Goal: Task Accomplishment & Management: Use online tool/utility

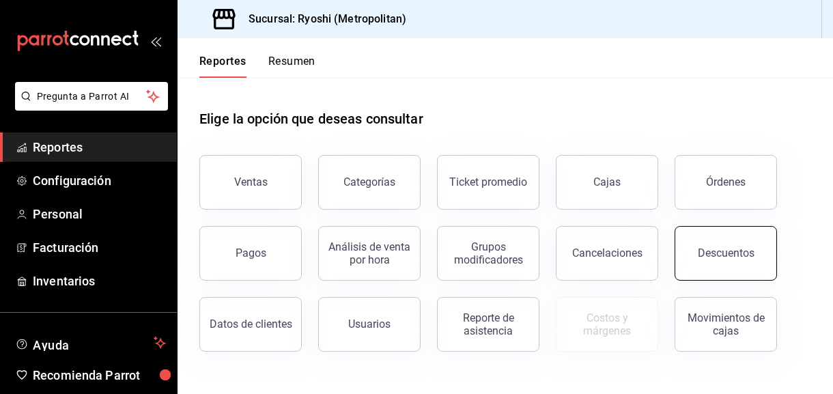
click at [712, 257] on div "Descuentos" at bounding box center [726, 252] width 57 height 13
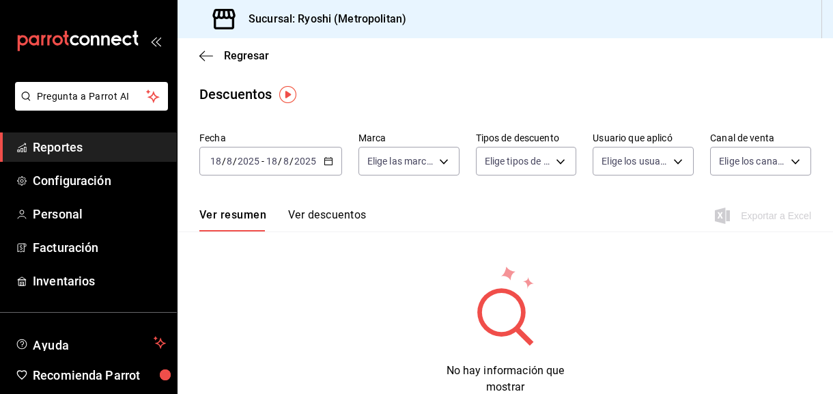
click at [328, 161] on icon "button" at bounding box center [329, 161] width 10 height 10
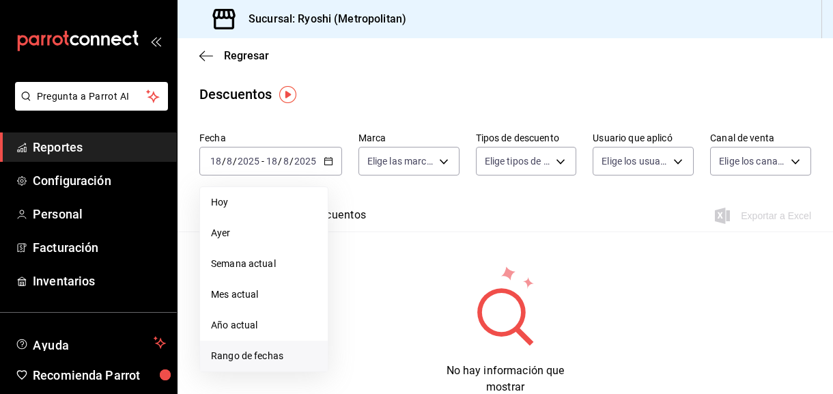
click at [267, 354] on span "Rango de fechas" at bounding box center [264, 356] width 106 height 14
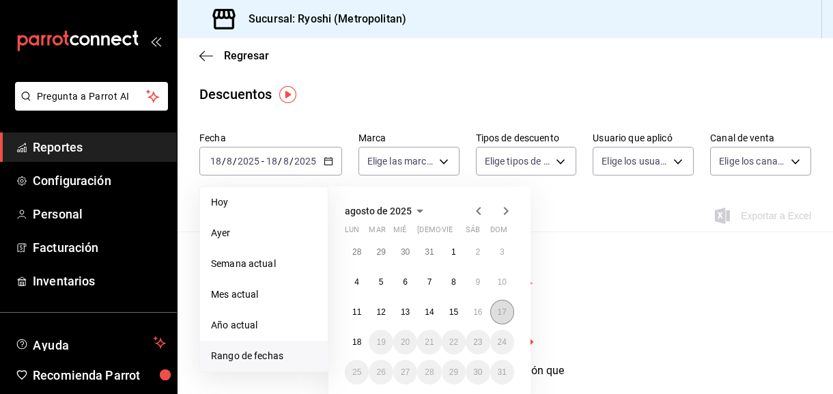
click at [502, 312] on abbr "17" at bounding box center [502, 312] width 9 height 10
click at [360, 341] on abbr "18" at bounding box center [356, 342] width 9 height 10
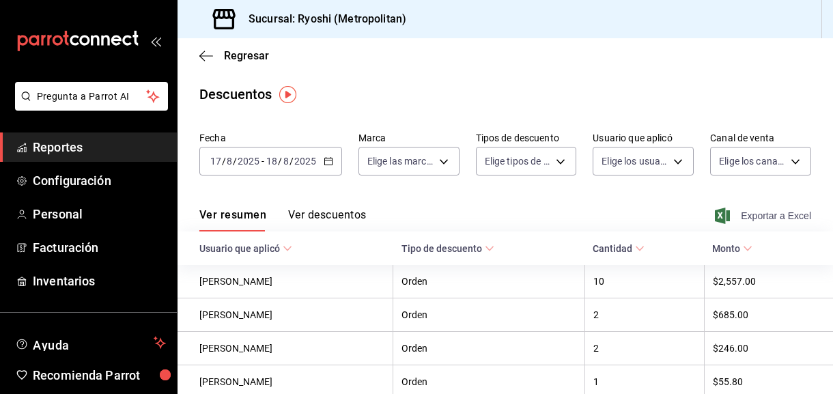
click at [744, 213] on span "Exportar a Excel" at bounding box center [764, 216] width 94 height 16
click at [205, 55] on icon "button" at bounding box center [206, 55] width 14 height 1
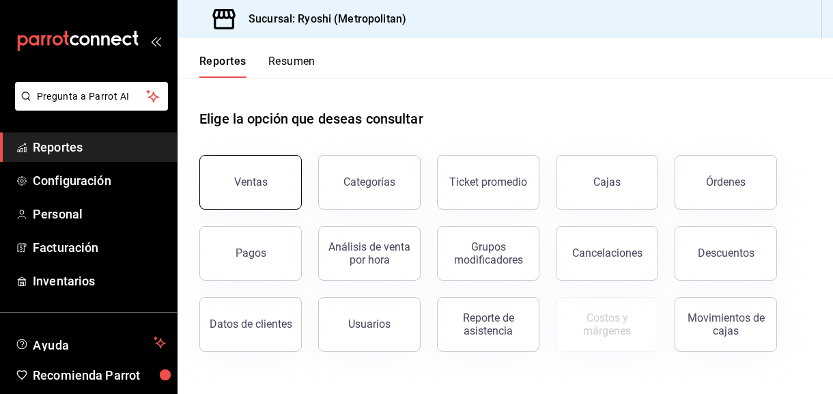
click at [239, 176] on div "Ventas" at bounding box center [250, 181] width 33 height 13
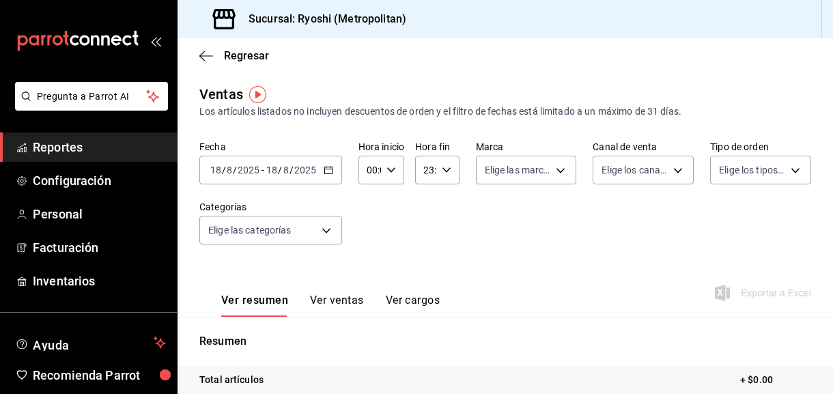
click at [327, 173] on \(Stroke\) "button" at bounding box center [328, 171] width 8 height 8
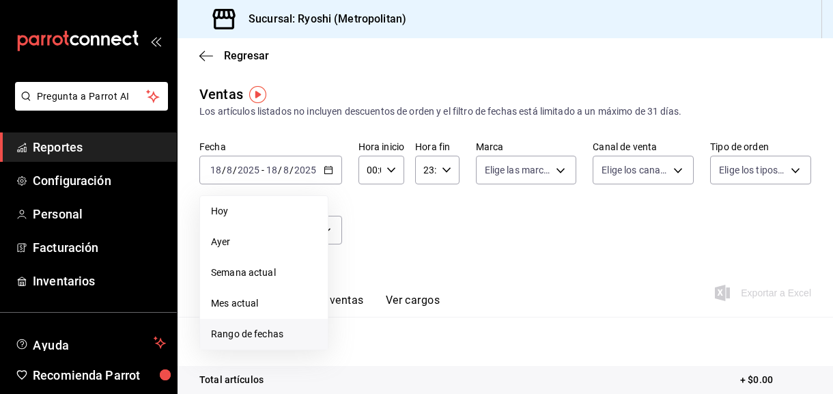
click at [259, 334] on span "Rango de fechas" at bounding box center [264, 334] width 106 height 14
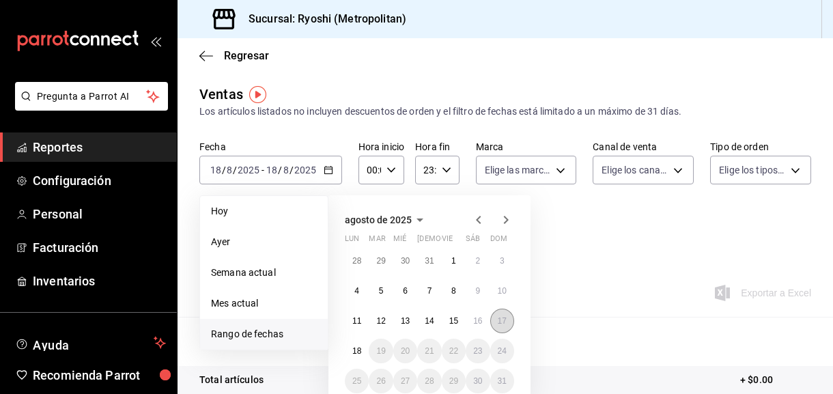
click at [500, 319] on abbr "17" at bounding box center [502, 321] width 9 height 10
click at [355, 349] on abbr "18" at bounding box center [356, 351] width 9 height 10
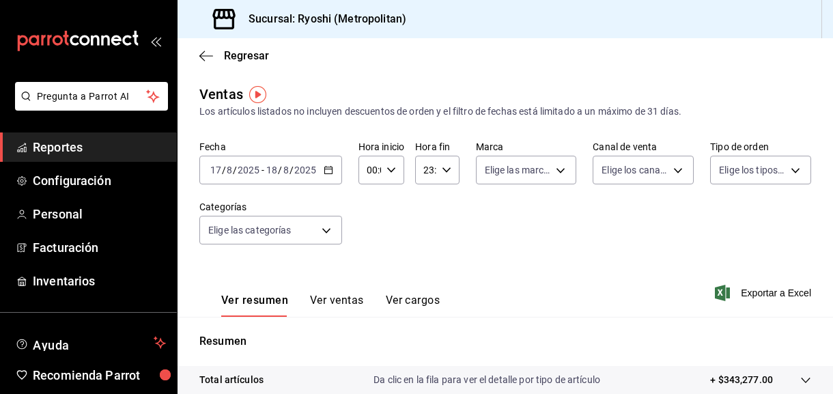
click at [391, 169] on icon "button" at bounding box center [391, 170] width 10 height 10
click at [368, 272] on span "05" at bounding box center [368, 273] width 1 height 11
type input "05:00"
click at [368, 272] on span "05" at bounding box center [368, 273] width 1 height 11
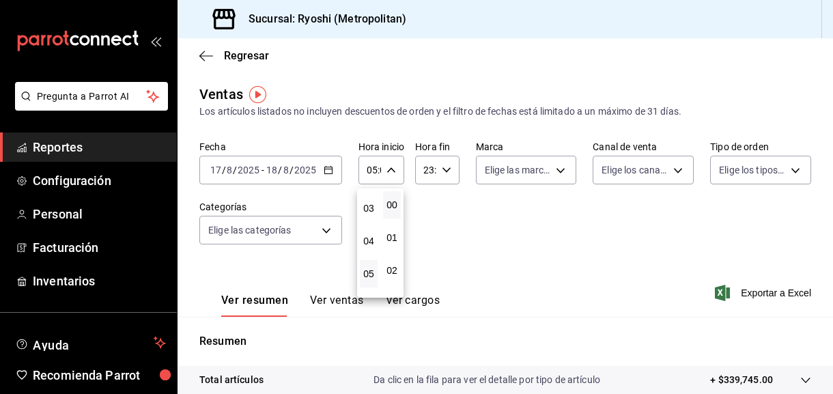
click at [444, 169] on div at bounding box center [416, 197] width 833 height 394
click at [444, 169] on icon "button" at bounding box center [447, 170] width 10 height 10
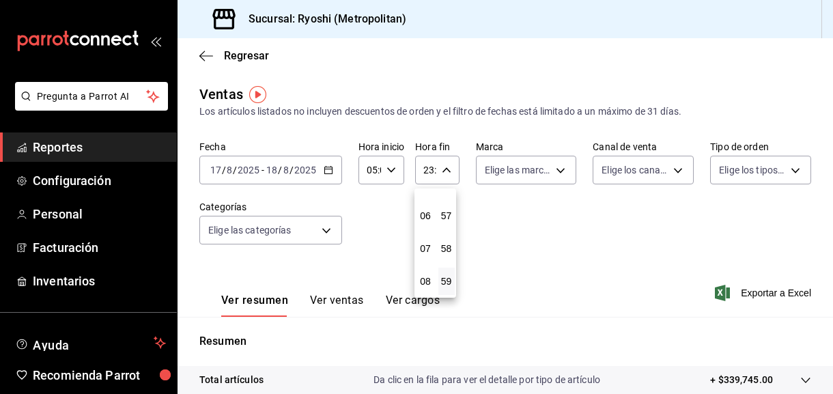
scroll to position [119, 0]
click at [425, 246] on span "05" at bounding box center [425, 249] width 0 height 11
click at [446, 205] on span "00" at bounding box center [446, 204] width 0 height 11
type input "05:00"
click at [446, 205] on span "00" at bounding box center [446, 204] width 0 height 11
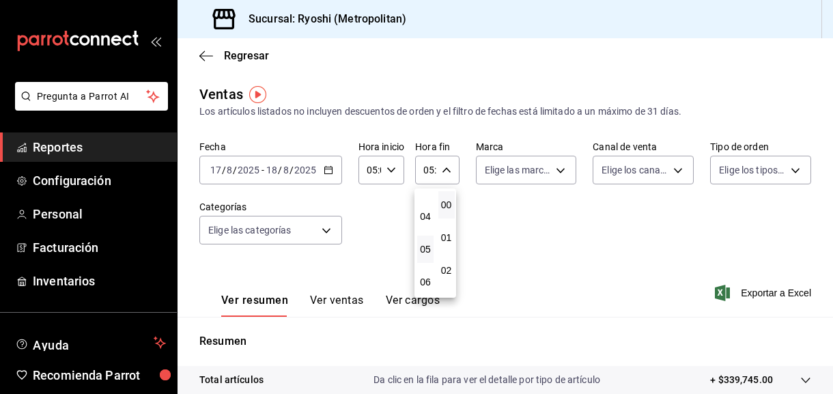
click at [758, 294] on div at bounding box center [416, 197] width 833 height 394
click at [747, 286] on span "Exportar a Excel" at bounding box center [764, 293] width 94 height 16
